Goal: Information Seeking & Learning: Learn about a topic

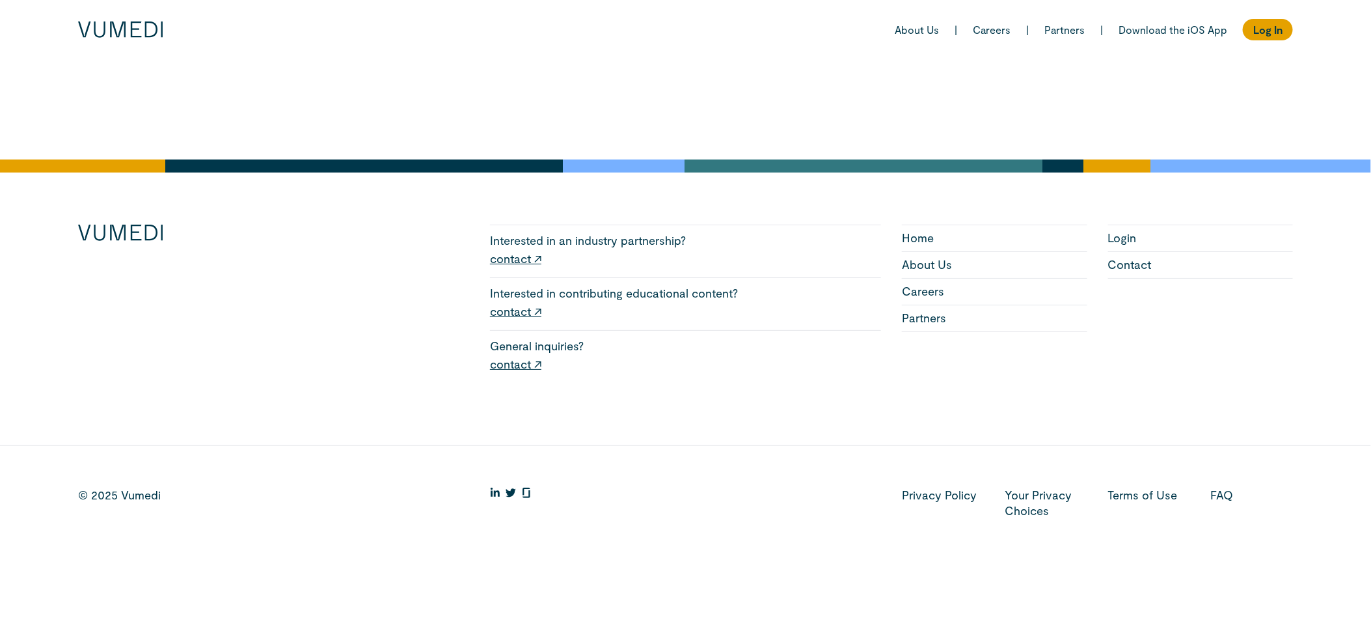
click at [251, 258] on footer "Interested in an industry partnership? contact ↗ Interested in contributing edu…" at bounding box center [685, 359] width 1371 height 401
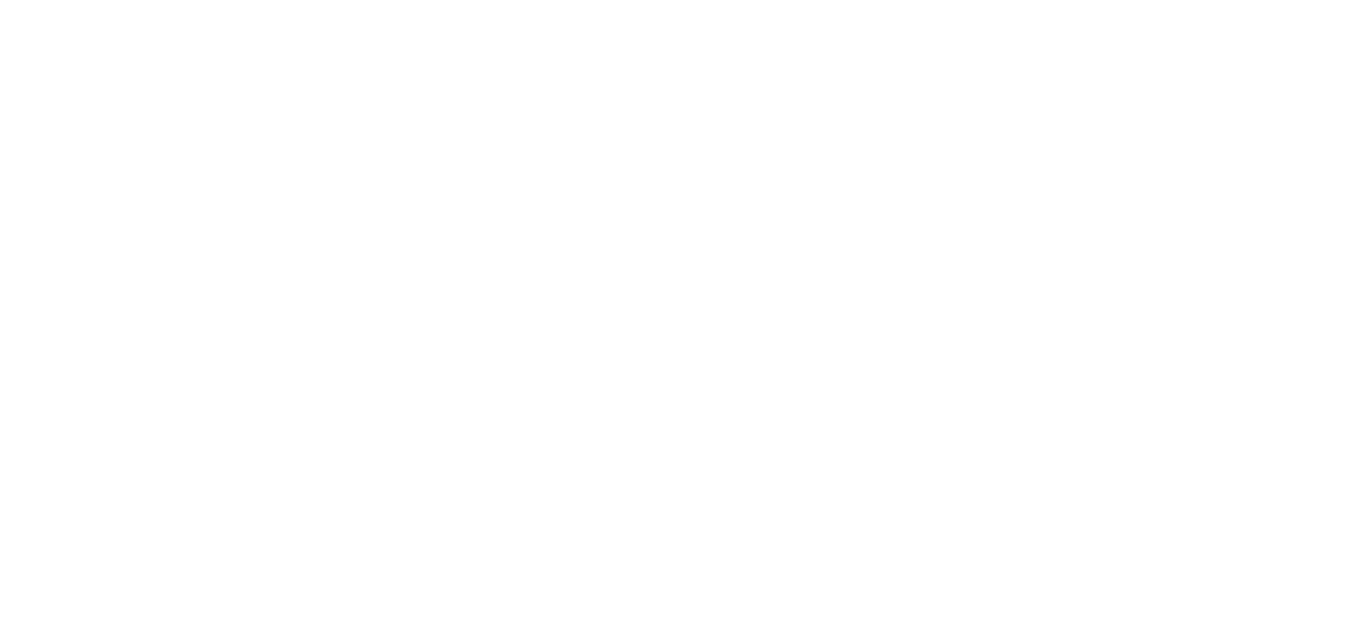
scroll to position [1231, 0]
